Goal: Find specific page/section: Find specific page/section

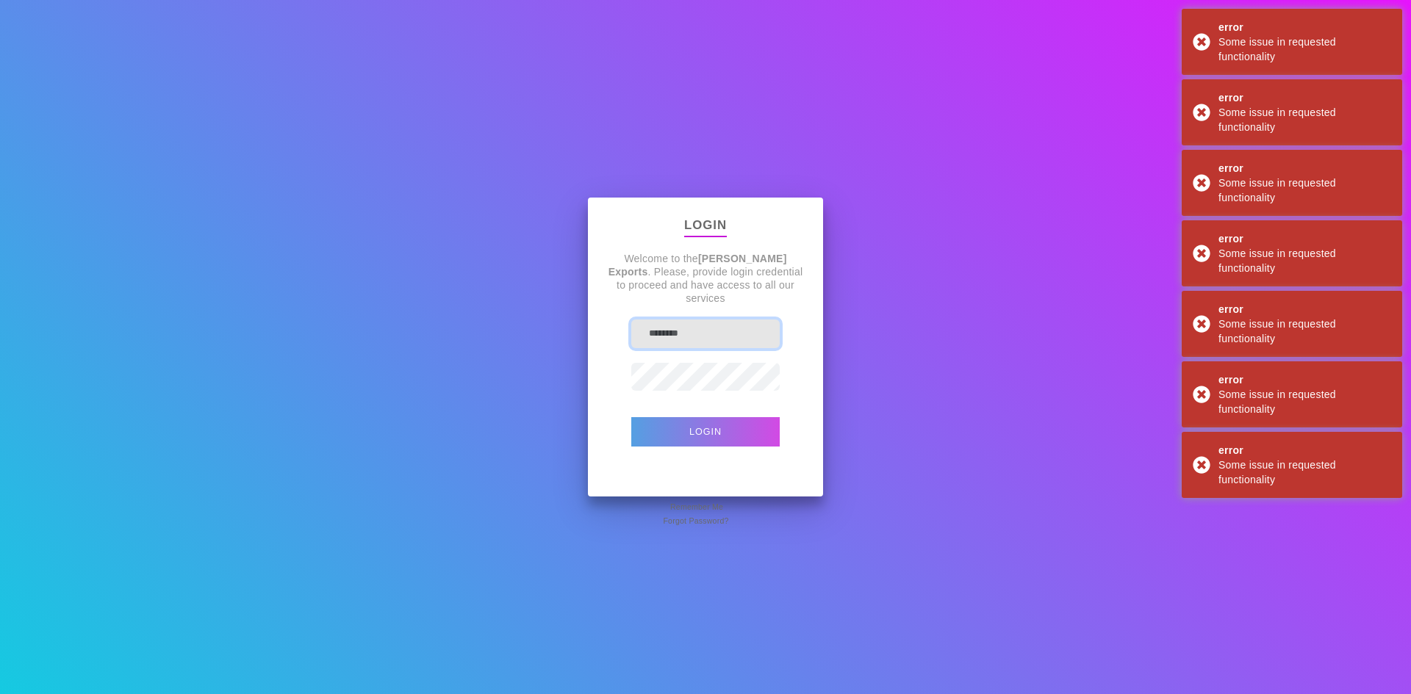
type input "********"
click at [755, 436] on button "Login" at bounding box center [705, 431] width 148 height 29
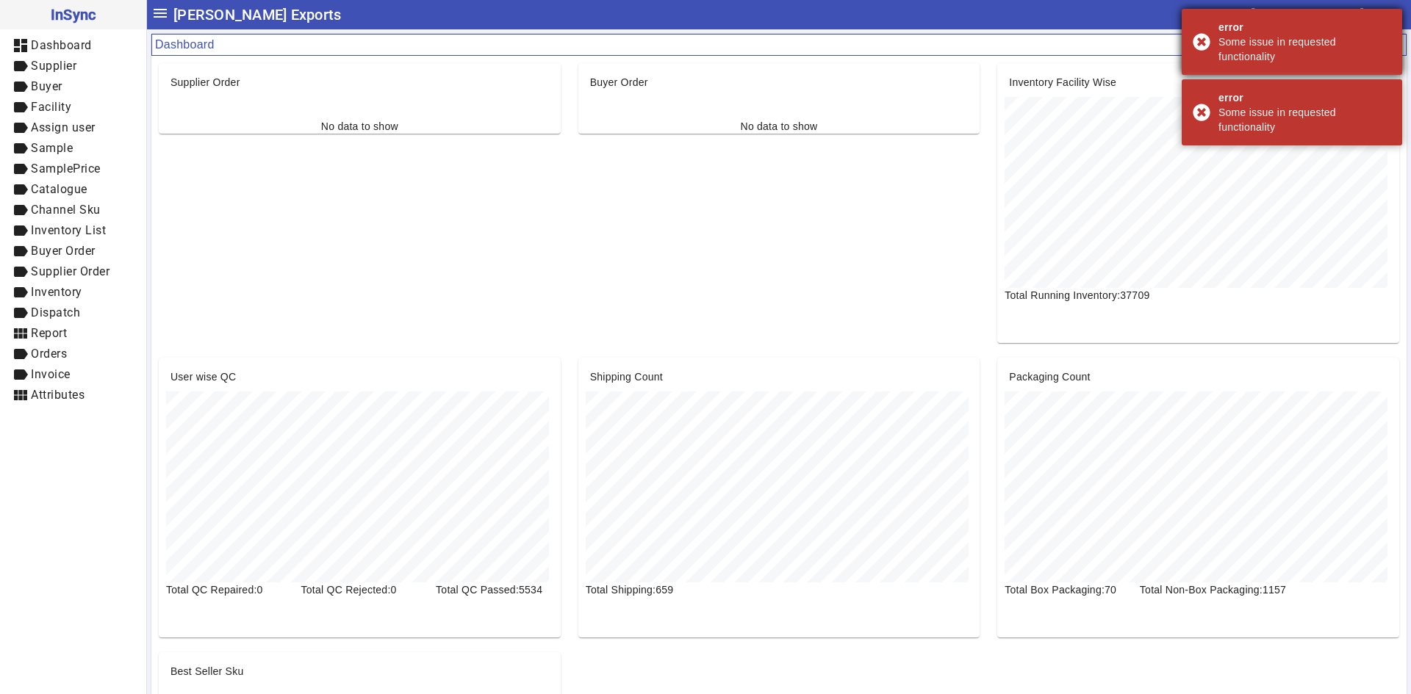
click at [1198, 41] on div "error Some issue in requested functionality" at bounding box center [1291, 42] width 220 height 66
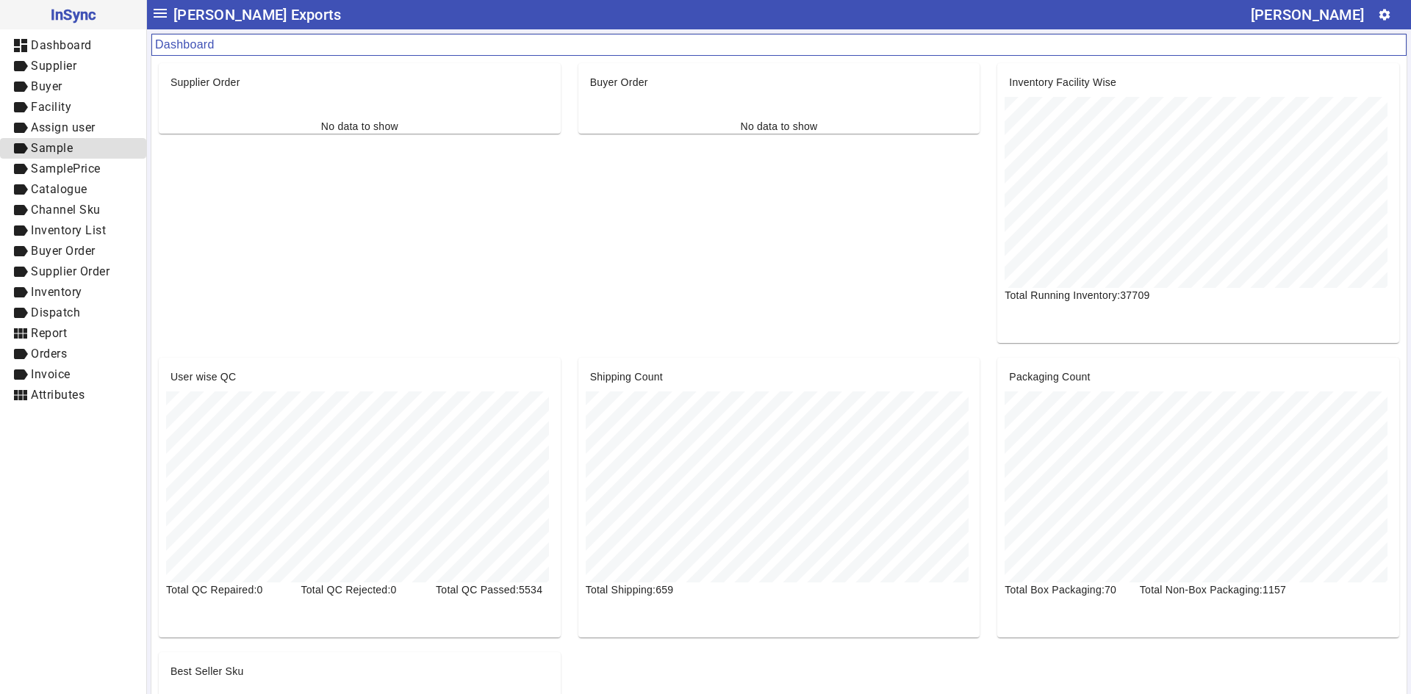
click at [72, 154] on span "Sample" at bounding box center [52, 148] width 42 height 14
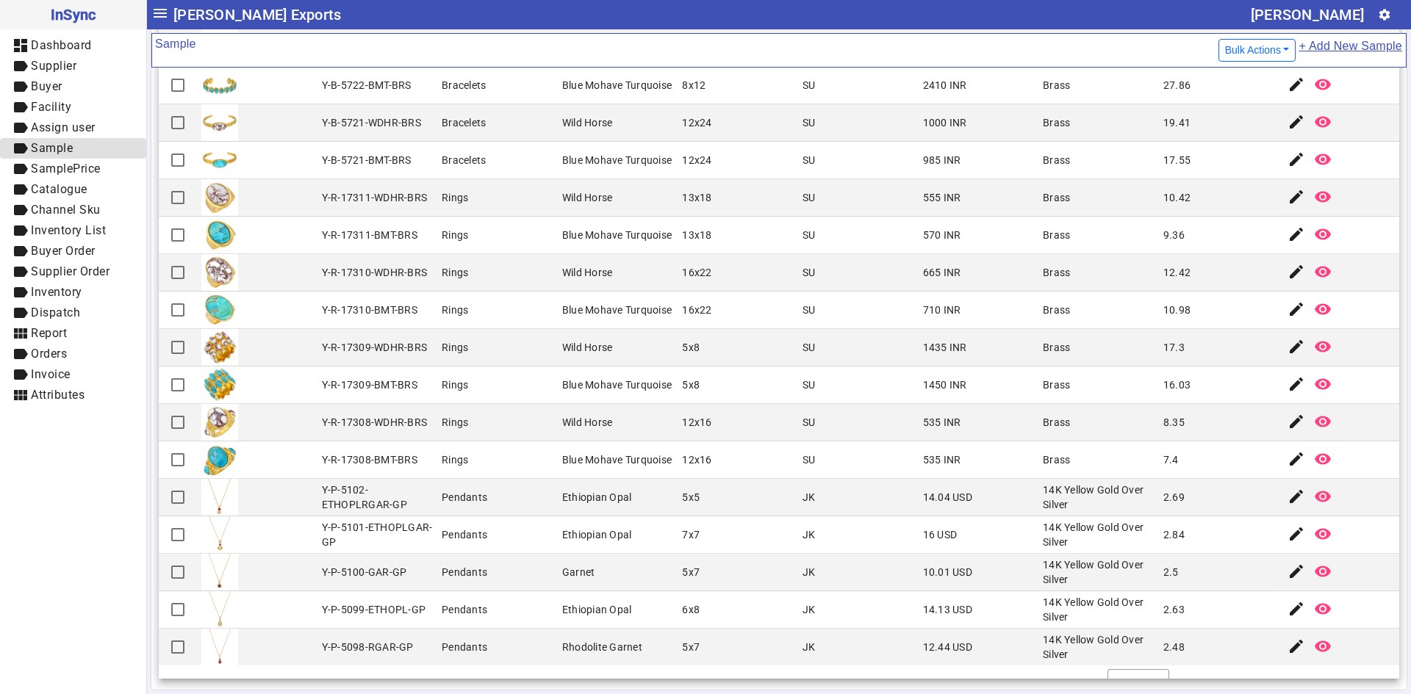
scroll to position [1268, 0]
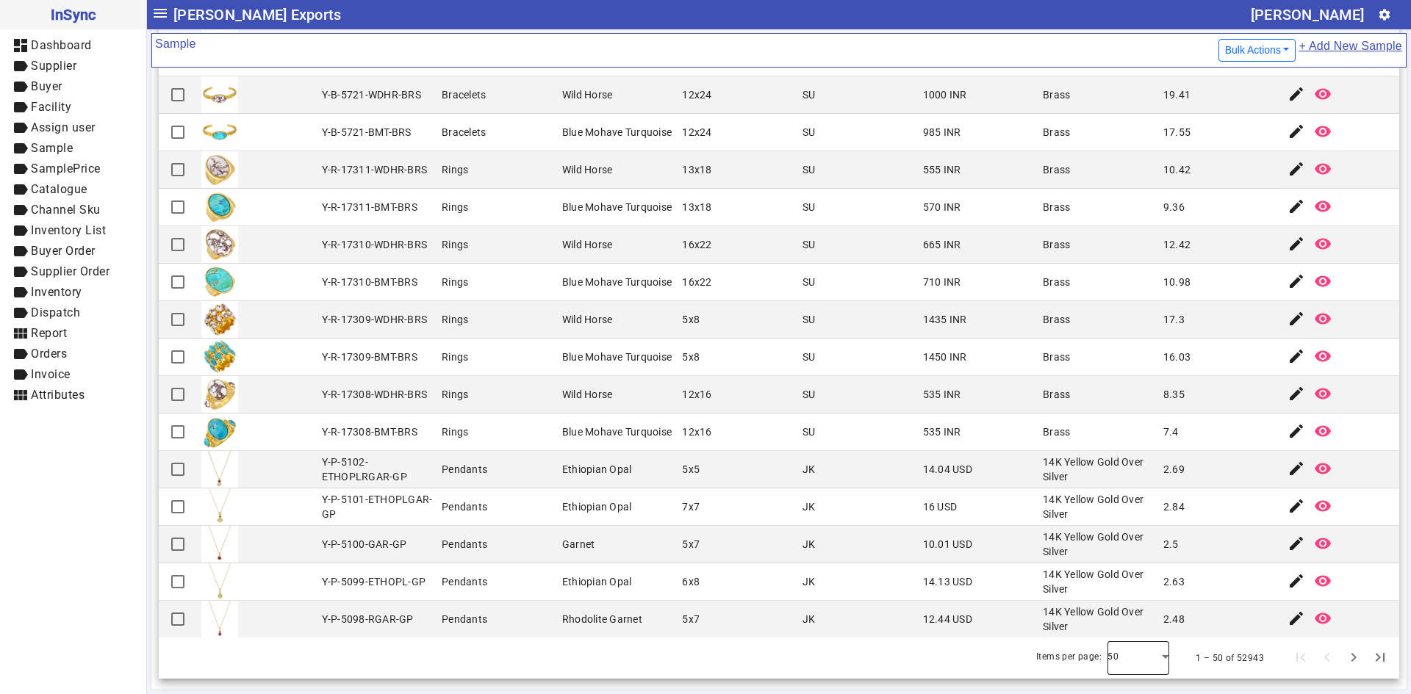
click at [1143, 655] on div at bounding box center [1138, 658] width 62 height 35
click at [1134, 621] on mat-option "100" at bounding box center [1118, 617] width 62 height 35
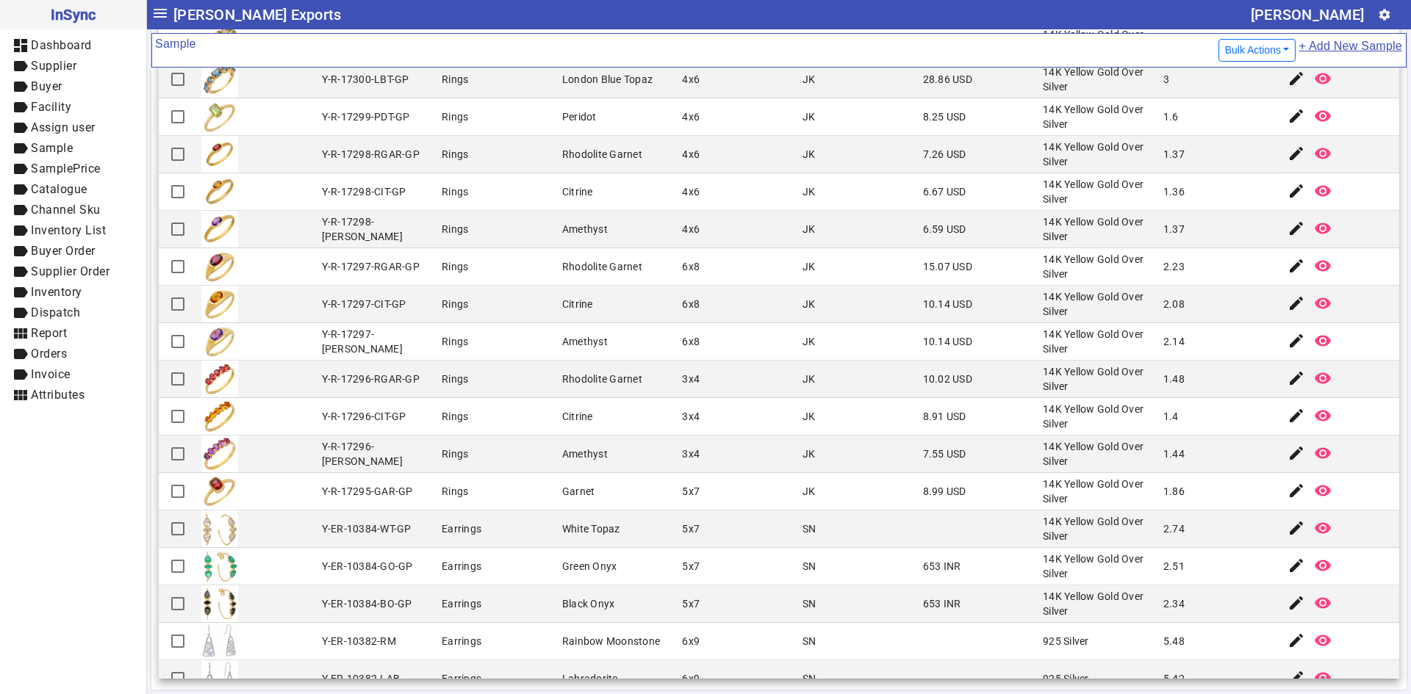
scroll to position [2554, 0]
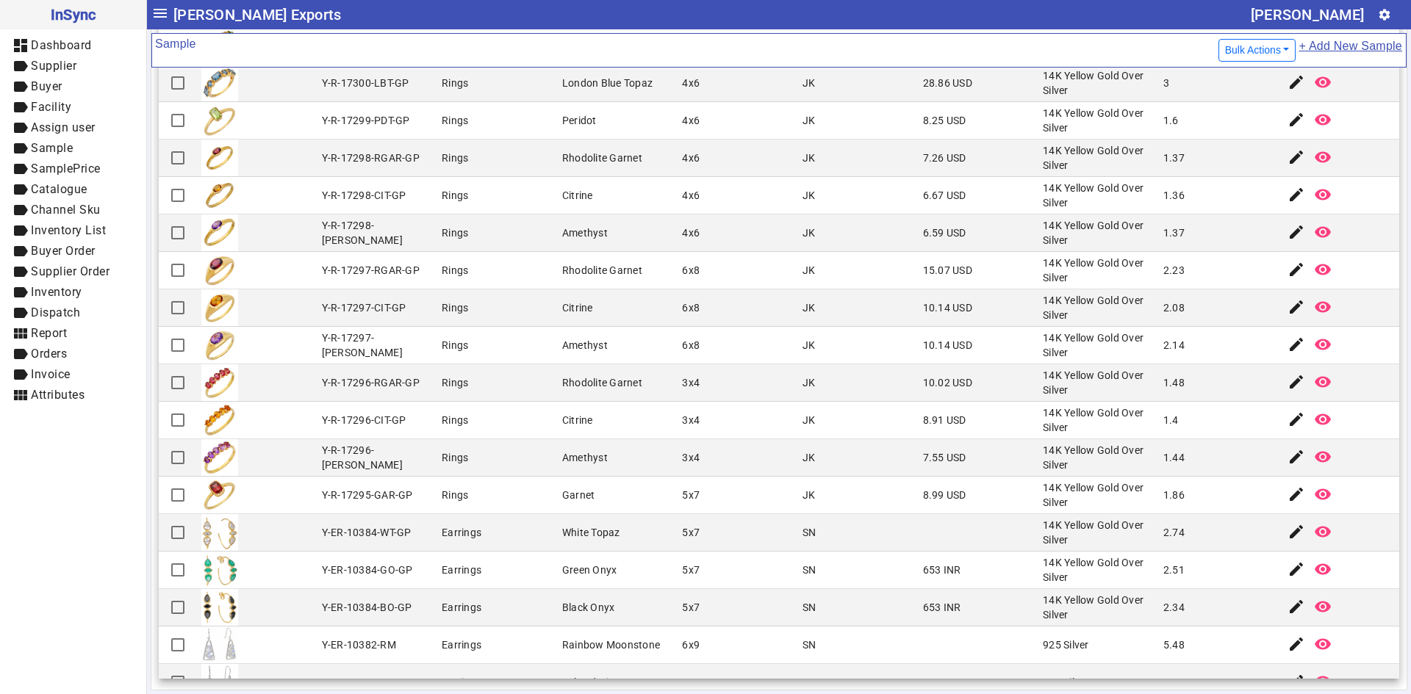
click at [885, 553] on mat-cell "SN" at bounding box center [858, 570] width 120 height 37
click at [431, 527] on mat-cell "Y-ER-10384-WT-GP" at bounding box center [377, 532] width 120 height 37
